Goal: Find specific page/section: Find specific page/section

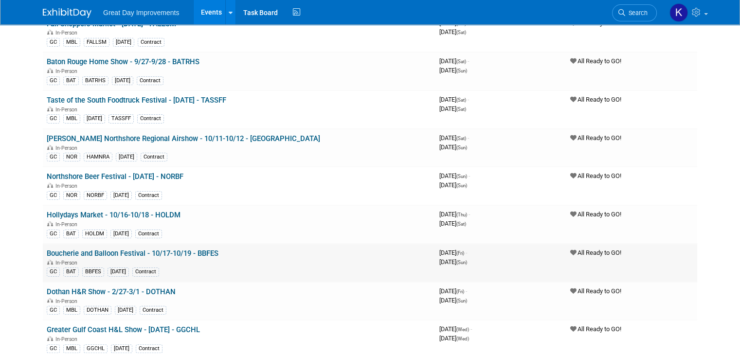
scroll to position [146, 0]
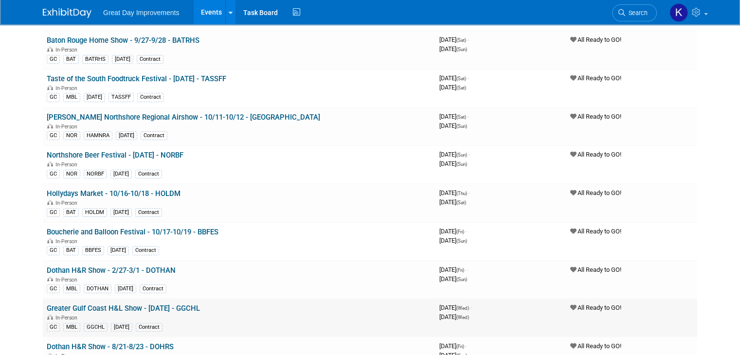
click at [134, 304] on link "Greater Gulf Coast H&L Show - [DATE] - GGCHL" at bounding box center [123, 308] width 153 height 9
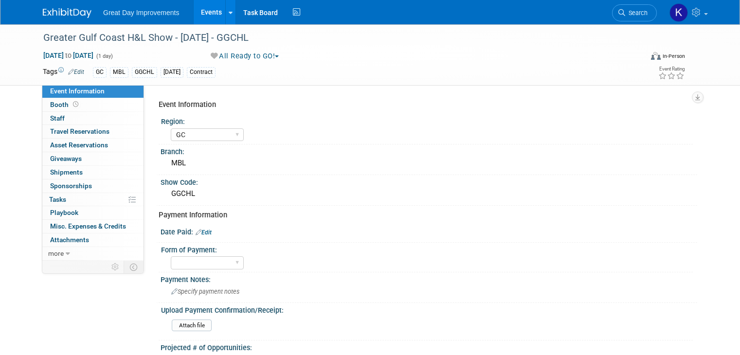
select select "GC"
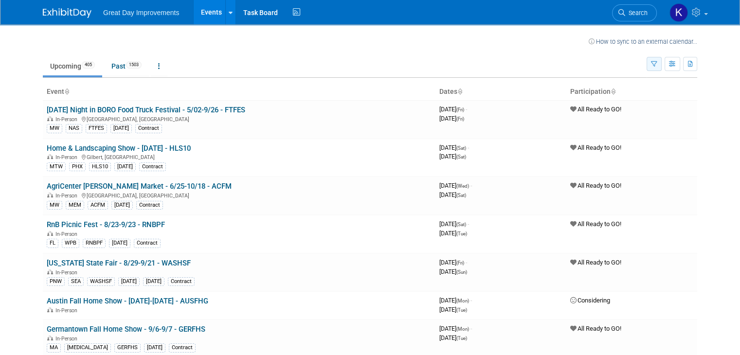
click at [661, 68] on button "button" at bounding box center [653, 64] width 15 height 14
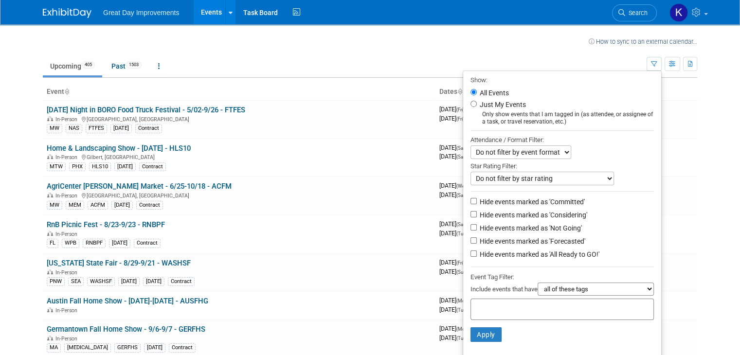
click at [506, 316] on div at bounding box center [561, 309] width 183 height 21
type input "gc"
click at [488, 342] on div "GC" at bounding box center [543, 341] width 136 height 14
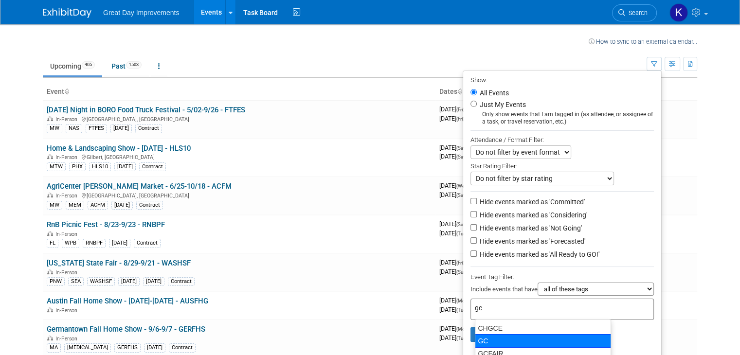
type input "GC"
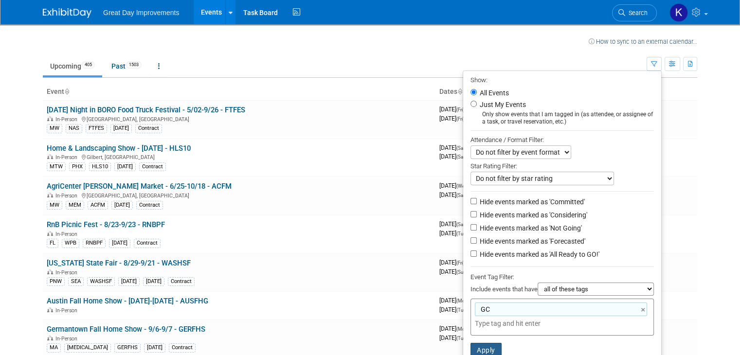
click at [495, 350] on button "Apply" at bounding box center [485, 350] width 31 height 15
